Goal: Task Accomplishment & Management: Complete application form

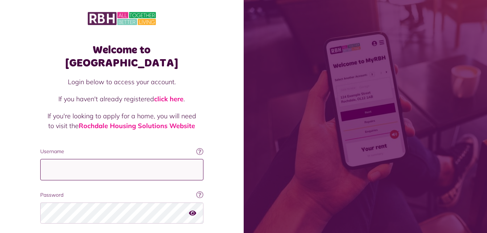
click at [67, 159] on input "Username" at bounding box center [121, 169] width 163 height 21
type input "**********"
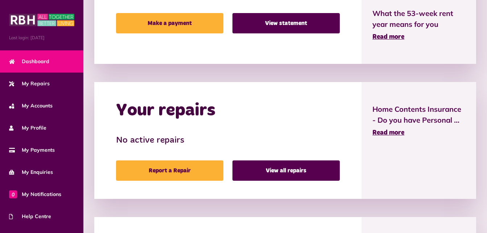
scroll to position [254, 0]
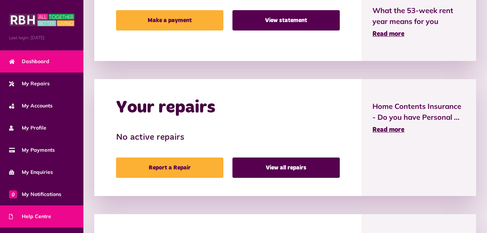
click at [41, 213] on span "Help Centre" at bounding box center [30, 217] width 42 height 8
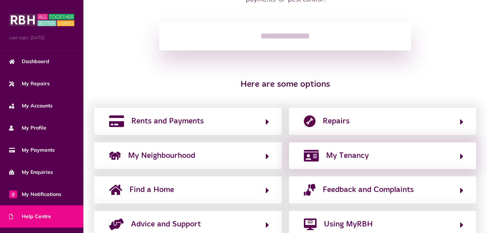
scroll to position [109, 0]
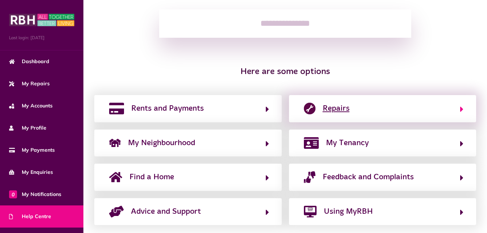
click at [383, 106] on button "Repairs" at bounding box center [383, 108] width 162 height 12
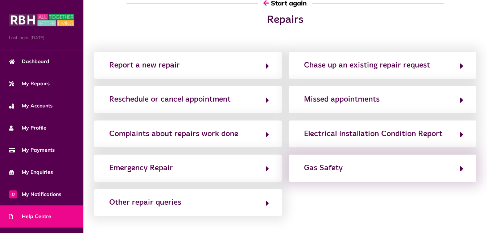
scroll to position [0, 0]
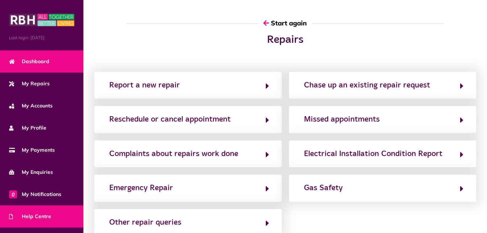
click at [33, 60] on span "Dashboard" at bounding box center [29, 62] width 40 height 8
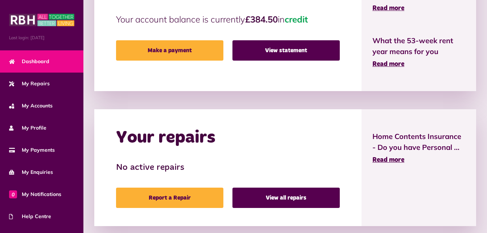
scroll to position [254, 0]
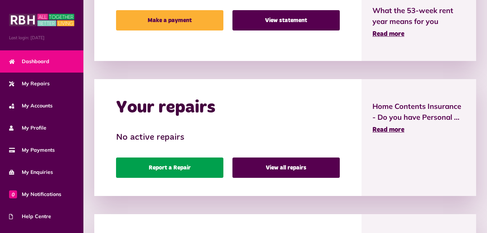
drag, startPoint x: 169, startPoint y: 173, endPoint x: 169, endPoint y: 166, distance: 6.9
click at [169, 173] on link "Report a Repair" at bounding box center [169, 167] width 107 height 20
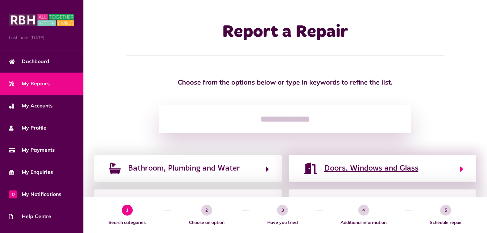
click at [357, 168] on span "Doors, Windows and Glass" at bounding box center [371, 168] width 94 height 12
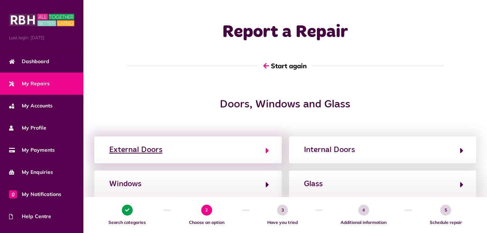
click at [196, 155] on button "External Doors" at bounding box center [188, 150] width 162 height 12
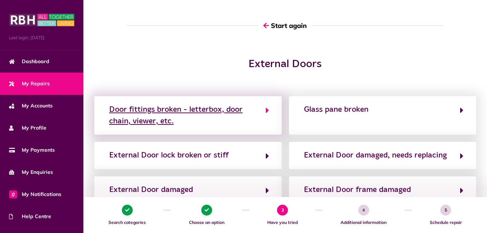
scroll to position [36, 0]
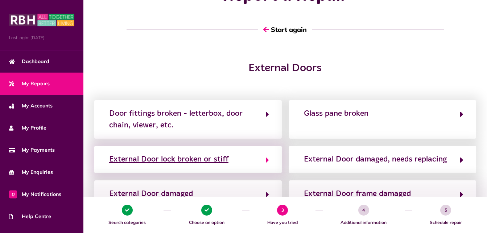
click at [226, 157] on div "External Door lock broken or stiff" at bounding box center [168, 159] width 119 height 12
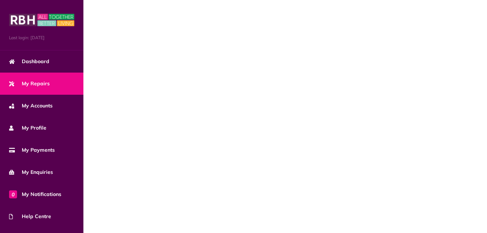
scroll to position [0, 0]
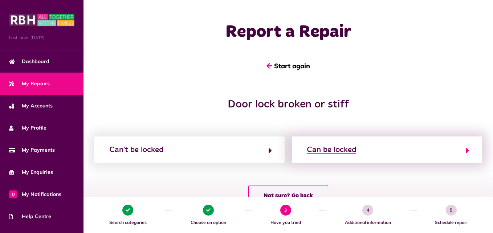
click at [331, 150] on div "Can be locked" at bounding box center [330, 150] width 49 height 12
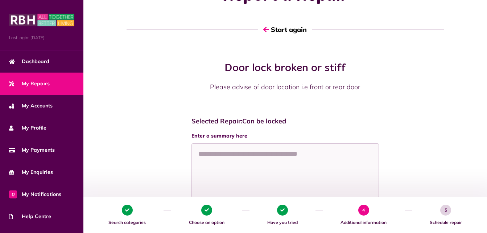
scroll to position [73, 0]
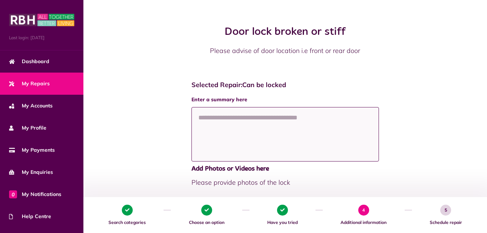
drag, startPoint x: 231, startPoint y: 123, endPoint x: 226, endPoint y: 120, distance: 5.7
click at [230, 123] on textarea at bounding box center [286, 134] width 188 height 54
type textarea "**********"
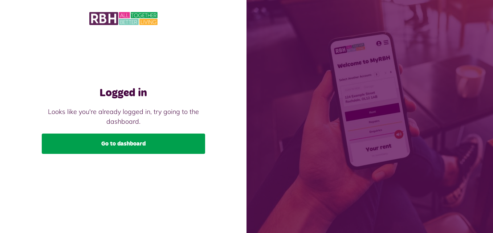
click at [141, 144] on link "Go to dashboard" at bounding box center [123, 143] width 163 height 20
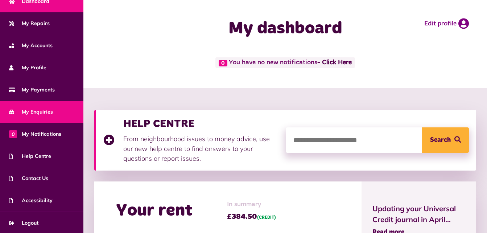
scroll to position [61, 0]
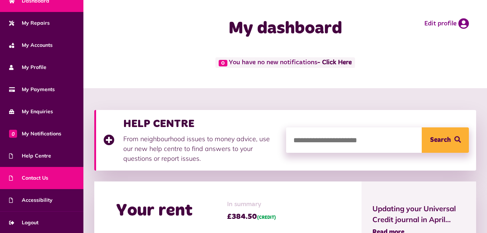
click at [50, 176] on link "Contact Us" at bounding box center [41, 178] width 83 height 22
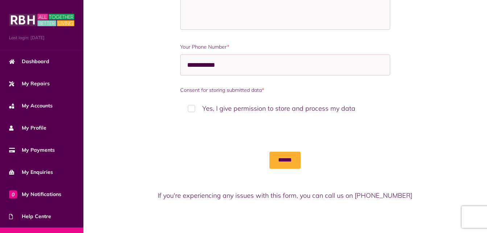
scroll to position [473, 0]
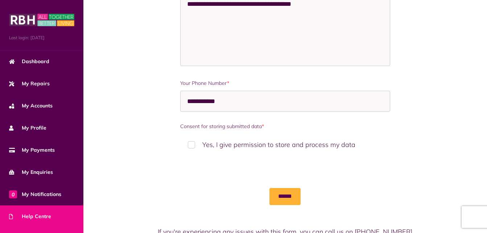
click at [50, 213] on span "Help Centre" at bounding box center [30, 217] width 42 height 8
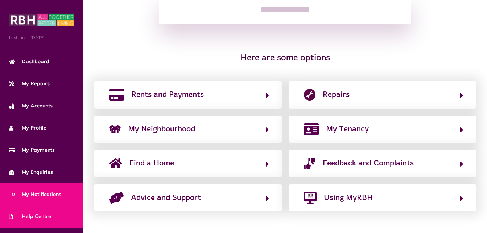
scroll to position [61, 0]
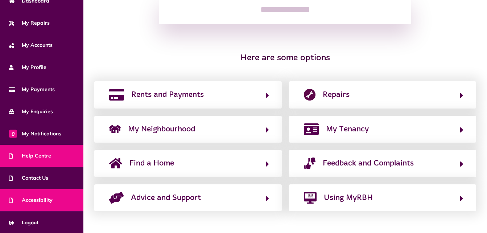
click at [60, 195] on link "Accessibility" at bounding box center [41, 200] width 83 height 22
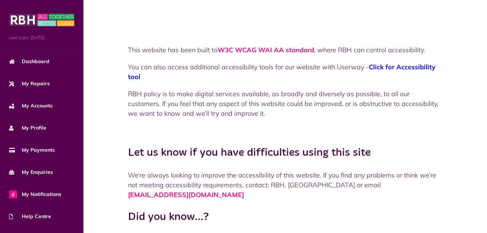
scroll to position [36, 0]
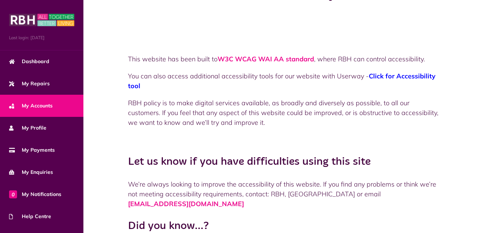
click at [52, 107] on span "My Accounts" at bounding box center [31, 106] width 44 height 8
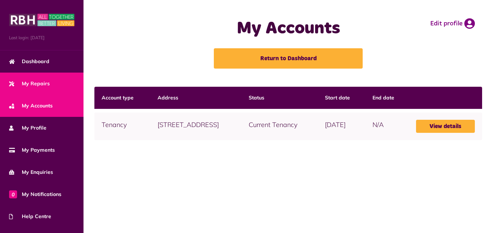
click at [37, 80] on span "My Repairs" at bounding box center [29, 84] width 41 height 8
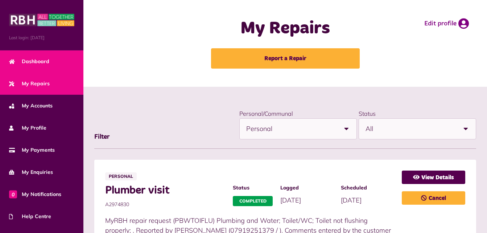
click at [45, 59] on span "Dashboard" at bounding box center [29, 62] width 40 height 8
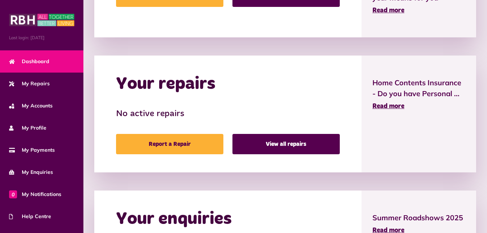
scroll to position [363, 0]
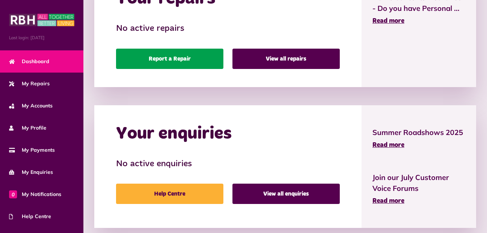
click at [179, 59] on link "Report a Repair" at bounding box center [169, 59] width 107 height 20
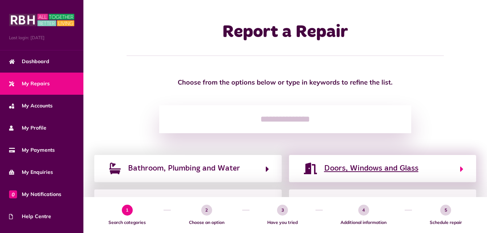
click at [365, 171] on span "Doors, Windows and Glass" at bounding box center [371, 168] width 94 height 12
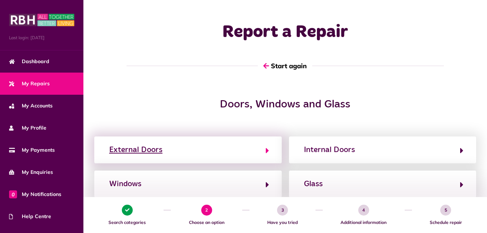
click at [157, 150] on div "External Doors" at bounding box center [135, 150] width 53 height 12
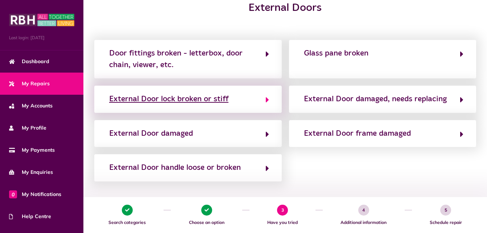
scroll to position [109, 0]
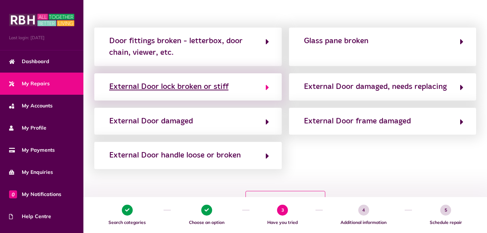
click at [226, 91] on div "External Door lock broken or stiff" at bounding box center [168, 87] width 119 height 12
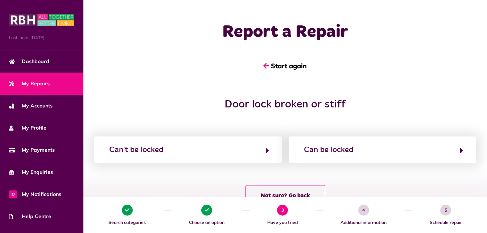
scroll to position [0, 0]
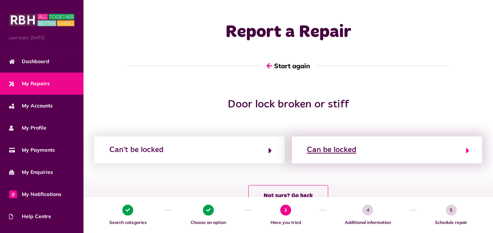
click at [345, 146] on div "Can be locked" at bounding box center [330, 150] width 49 height 12
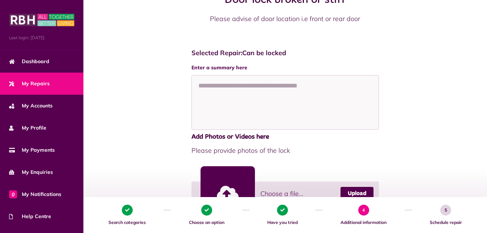
scroll to position [109, 0]
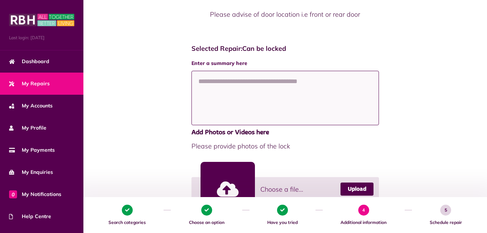
drag, startPoint x: 239, startPoint y: 87, endPoint x: 235, endPoint y: 91, distance: 5.4
click at [238, 91] on textarea at bounding box center [286, 98] width 188 height 54
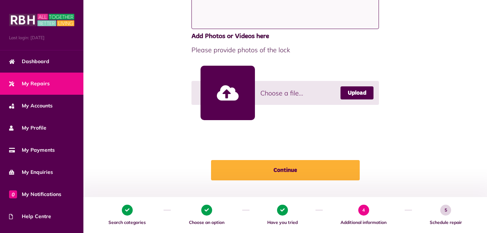
scroll to position [218, 0]
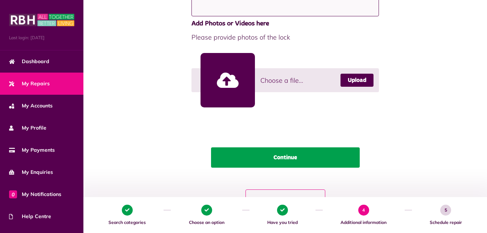
type textarea "**********"
click at [305, 154] on button "Continue" at bounding box center [285, 157] width 149 height 20
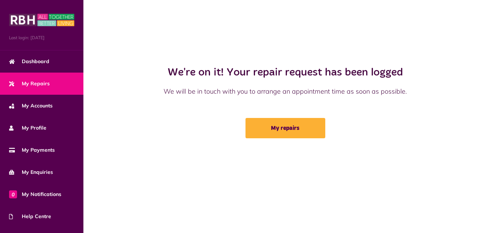
scroll to position [0, 0]
